Goal: Navigation & Orientation: Find specific page/section

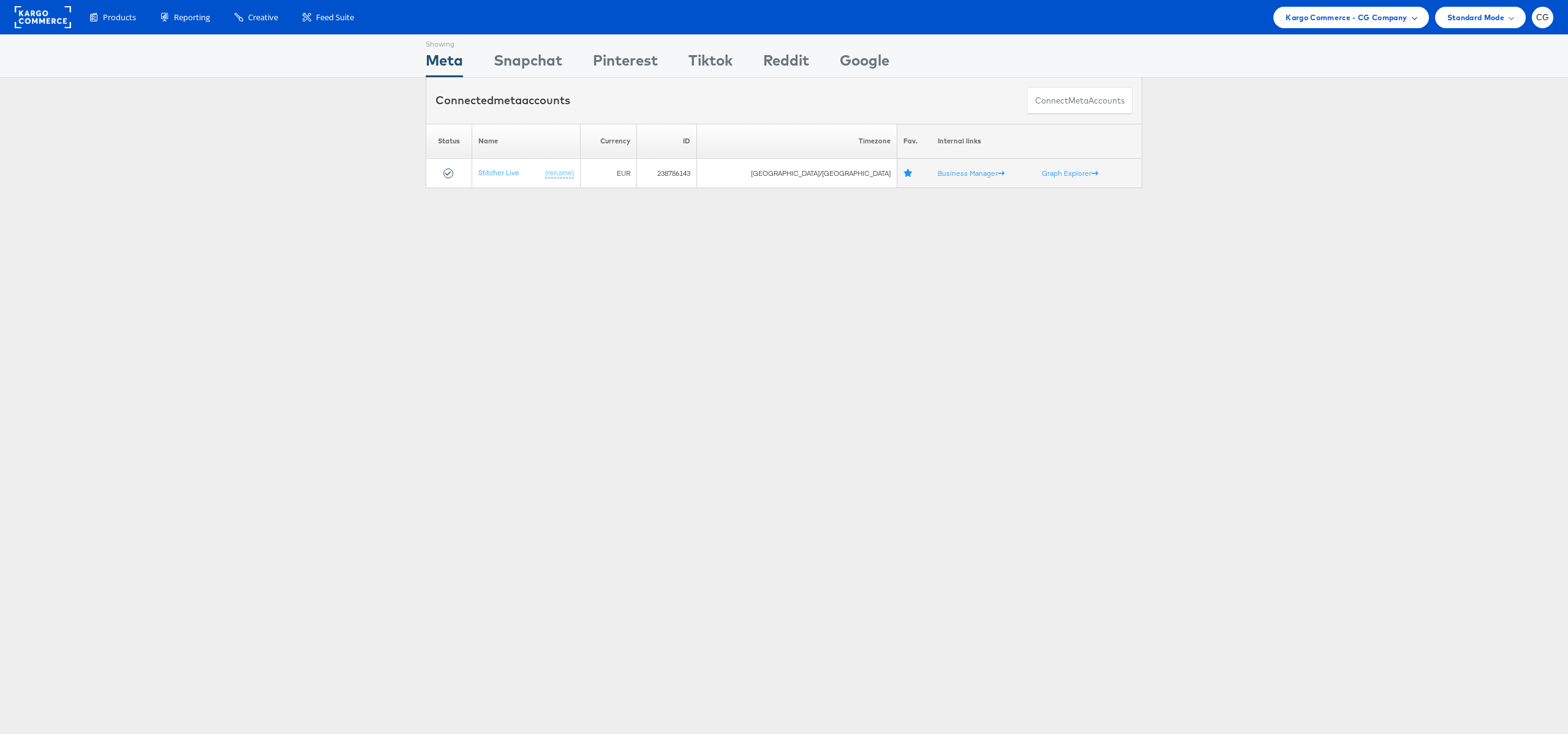
click at [1390, 22] on span "Kargo Commerce - CG Company" at bounding box center [1346, 18] width 121 height 13
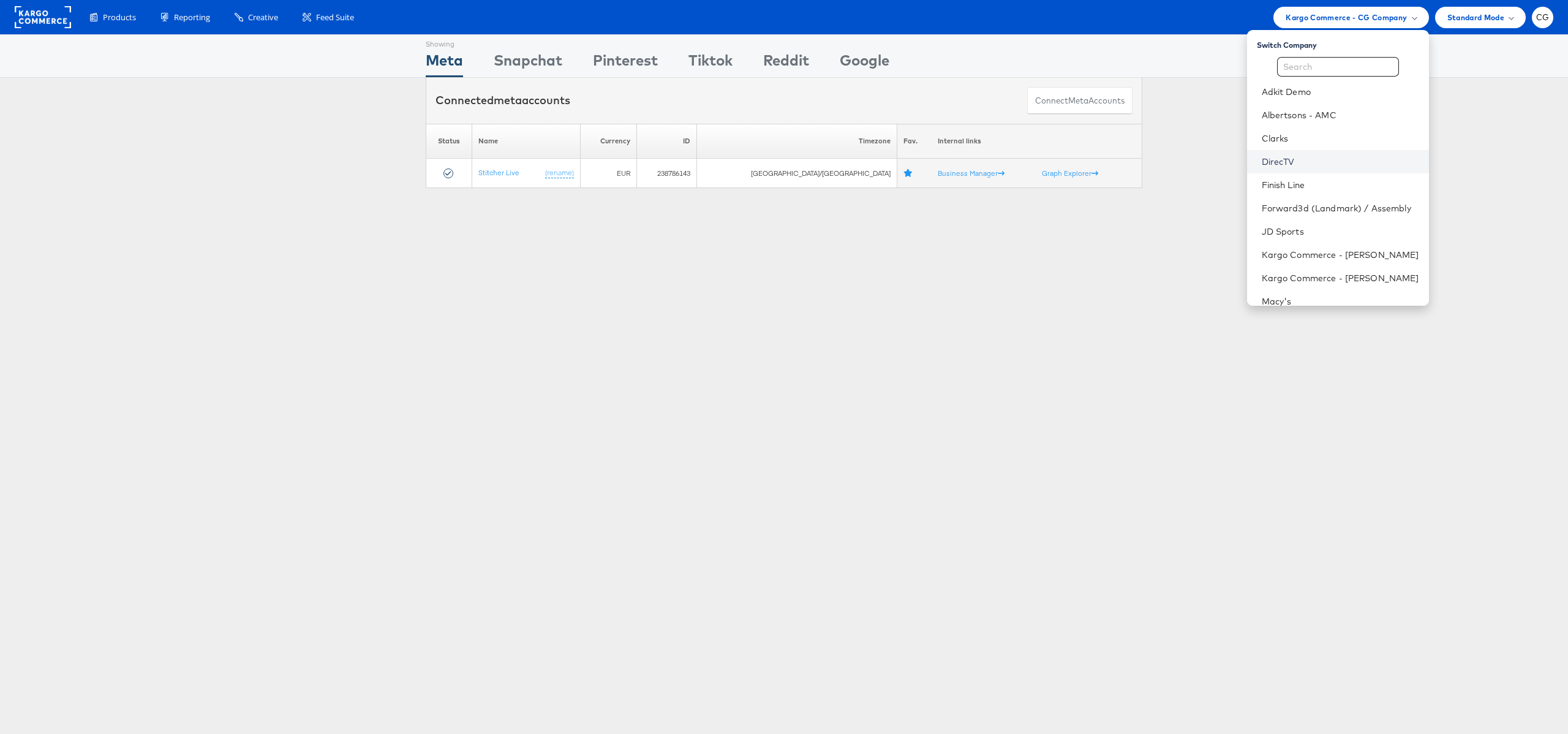
click at [1284, 164] on link "DirecTV" at bounding box center [1341, 161] width 157 height 12
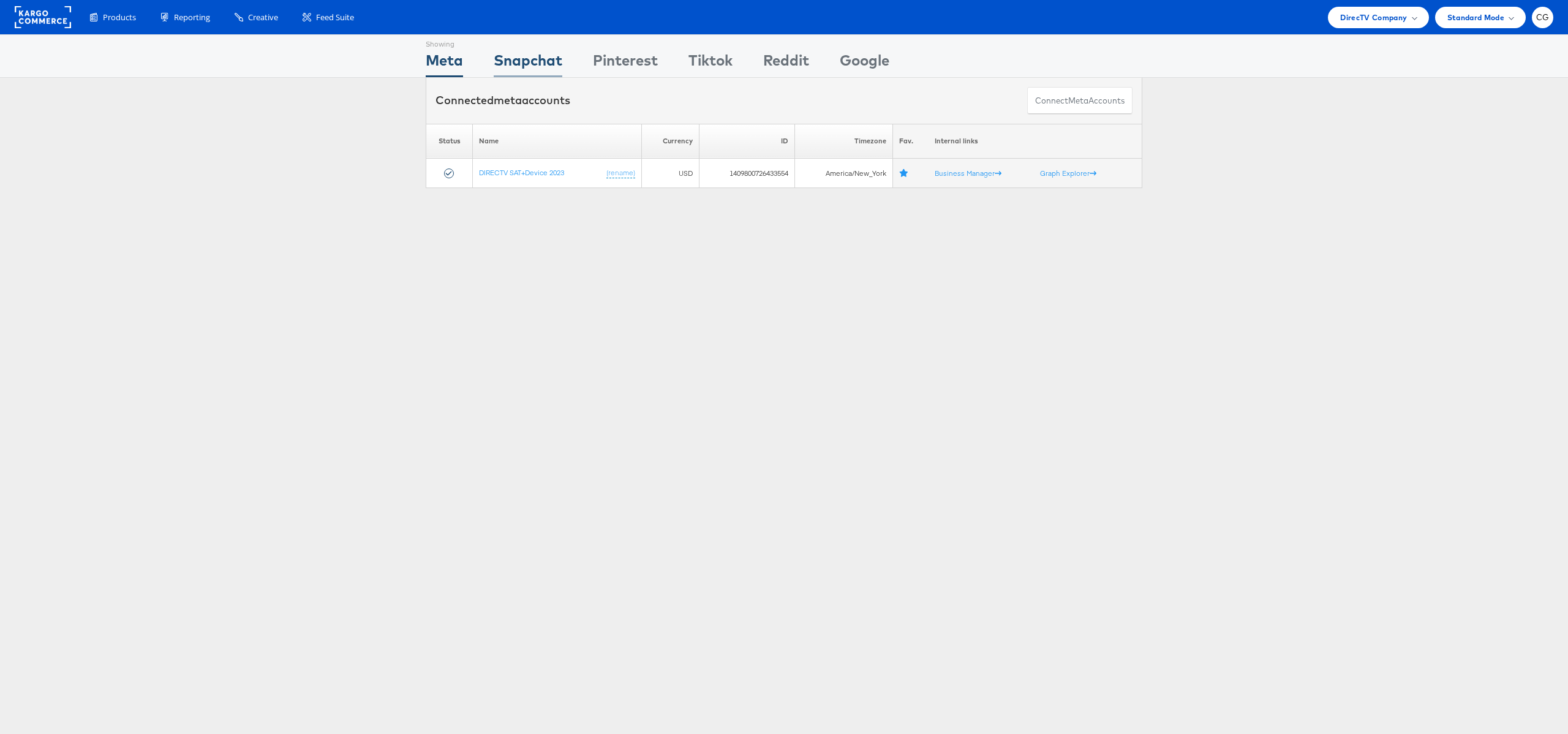
click at [530, 63] on div "Snapchat" at bounding box center [528, 63] width 68 height 27
click at [1537, 20] on span "CG" at bounding box center [1543, 17] width 13 height 8
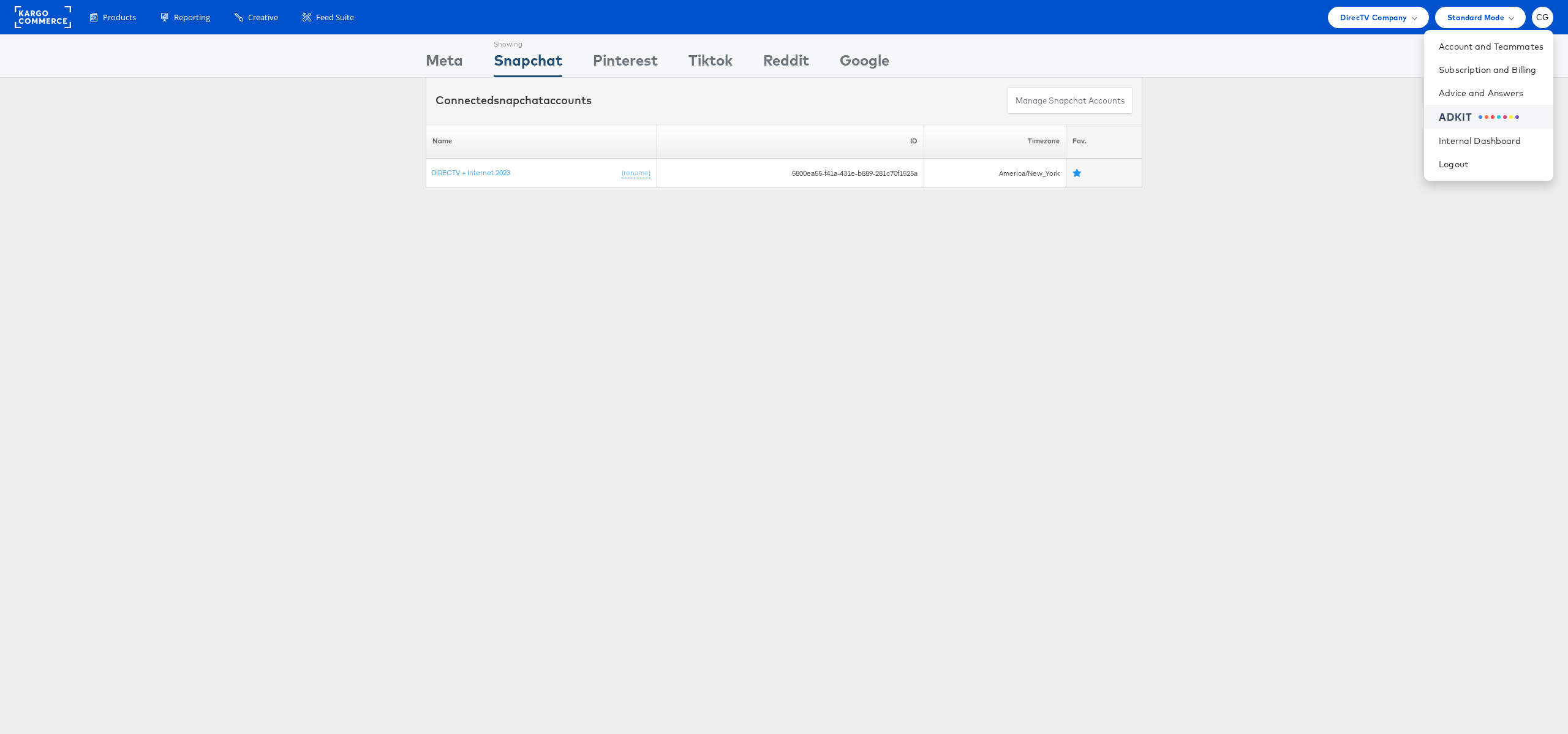
click at [1476, 125] on li "ADKIT" at bounding box center [1488, 117] width 129 height 26
click at [1449, 116] on div "ADKIT" at bounding box center [1456, 116] width 34 height 14
